Goal: Information Seeking & Learning: Learn about a topic

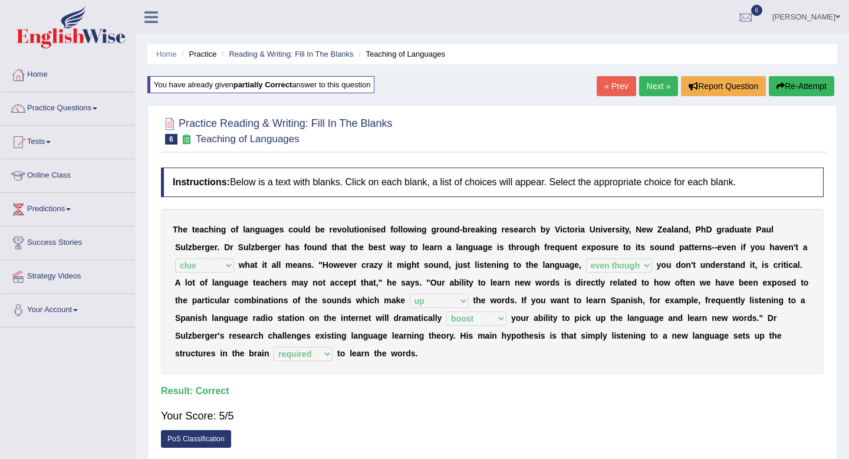
select select "clue"
select select "even though"
select select "up"
select select "boost"
select select "required"
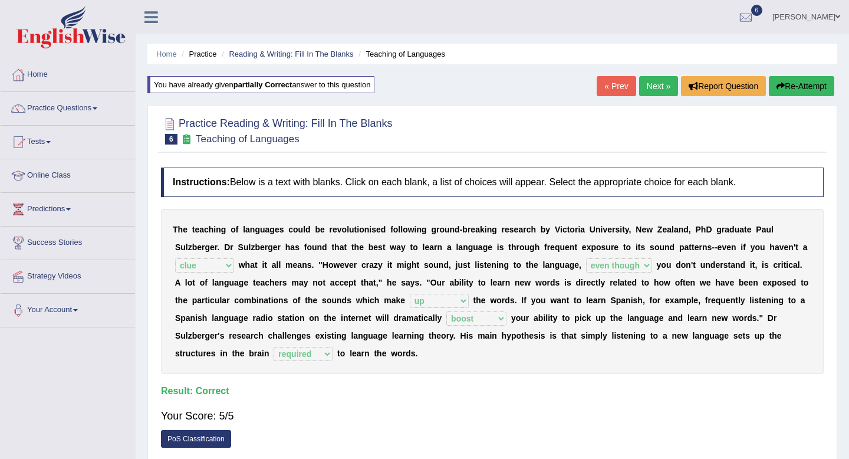
click at [81, 32] on img at bounding box center [71, 27] width 109 height 42
